Goal: Transaction & Acquisition: Register for event/course

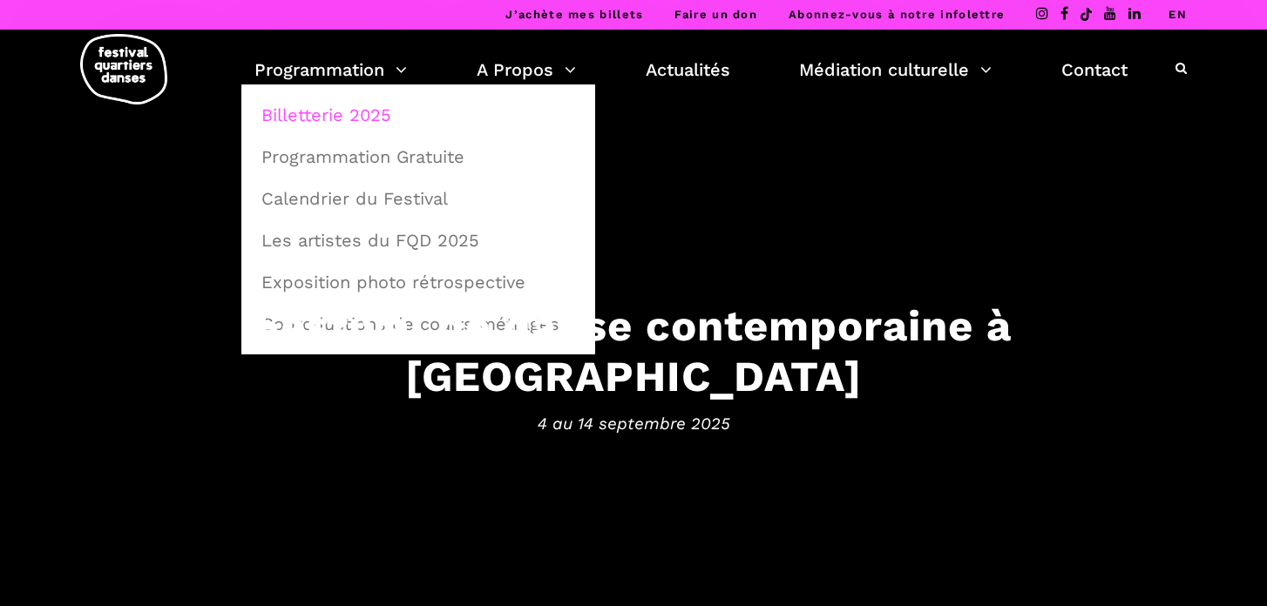
click at [322, 112] on link "Billetterie 2025" at bounding box center [418, 115] width 335 height 40
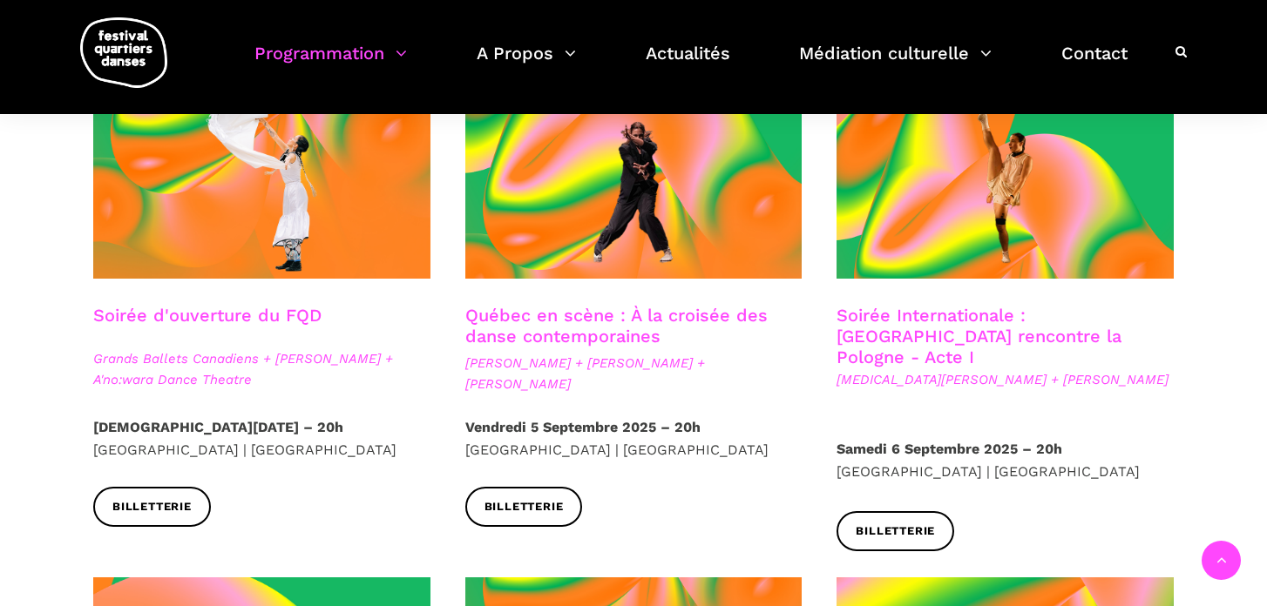
scroll to position [495, 0]
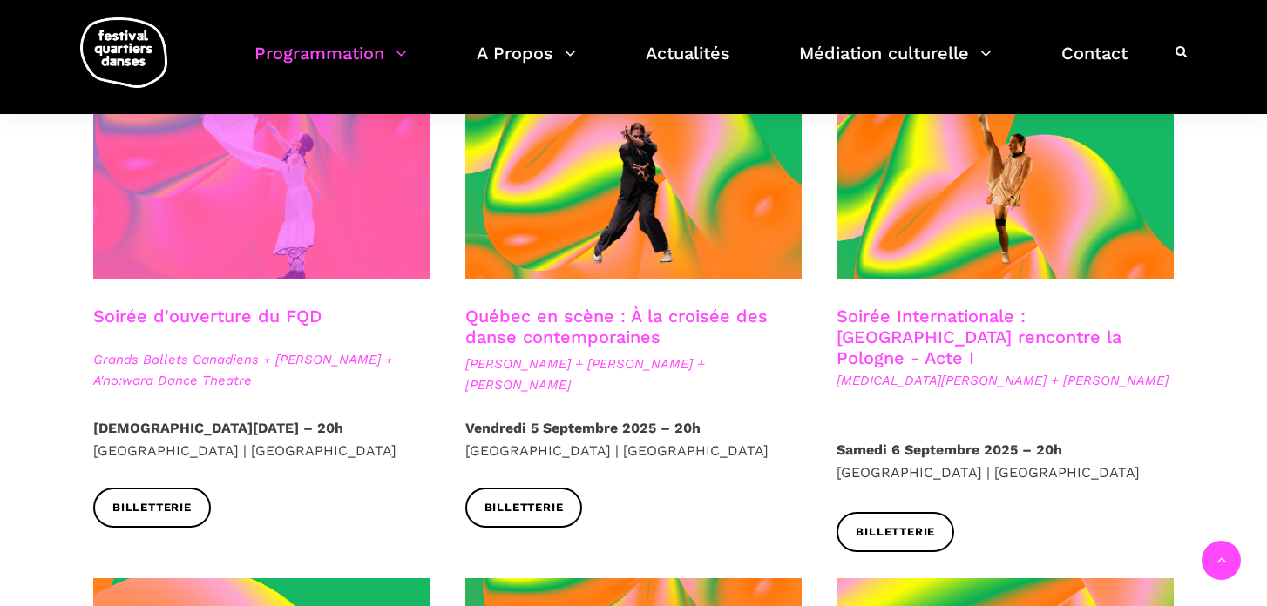
click at [231, 236] on span at bounding box center [261, 167] width 337 height 226
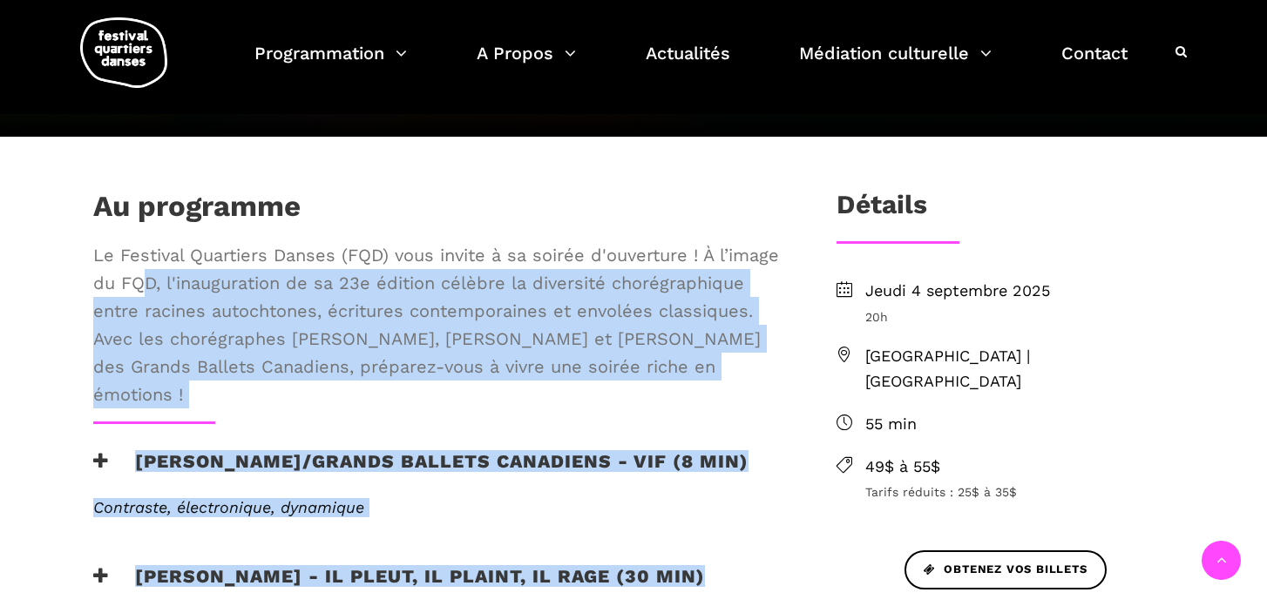
scroll to position [433, 0]
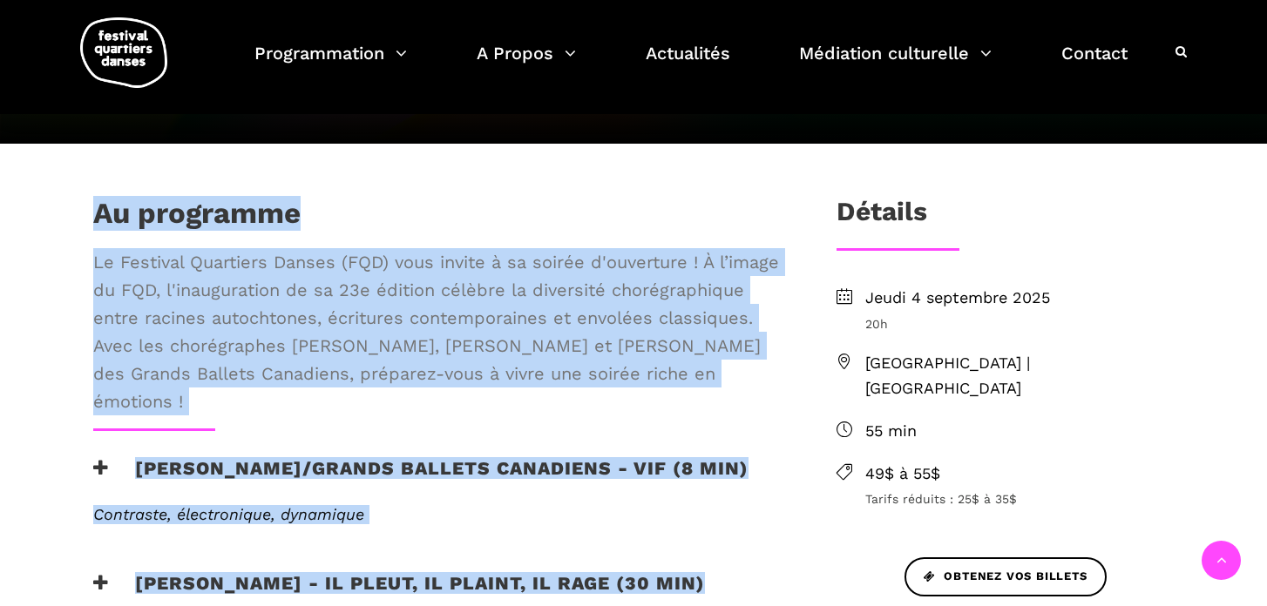
drag, startPoint x: 329, startPoint y: 360, endPoint x: 83, endPoint y: 214, distance: 286.3
click at [83, 214] on div "Au programme Le Festival Quartiers Danses (FQD) vous invite à sa soirée d'ouver…" at bounding box center [436, 499] width 721 height 606
copy div "Au programme Le Festival Quartiers Danses (FQD) vous invite à sa soirée d'ouver…"
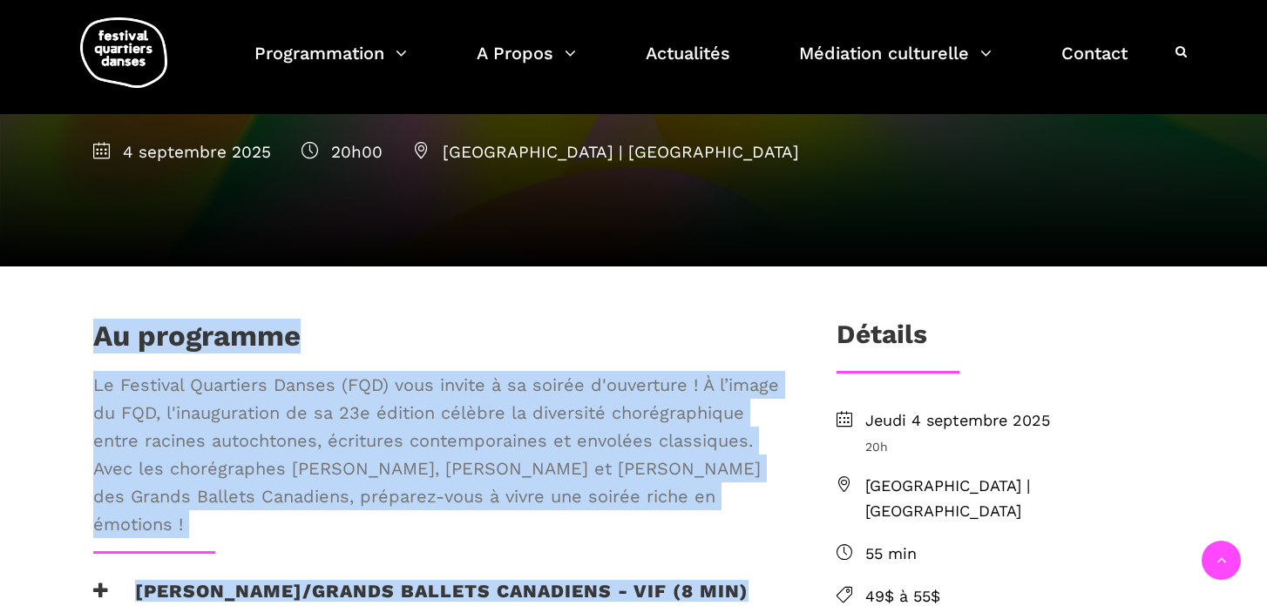
scroll to position [0, 0]
